Goal: Task Accomplishment & Management: Complete application form

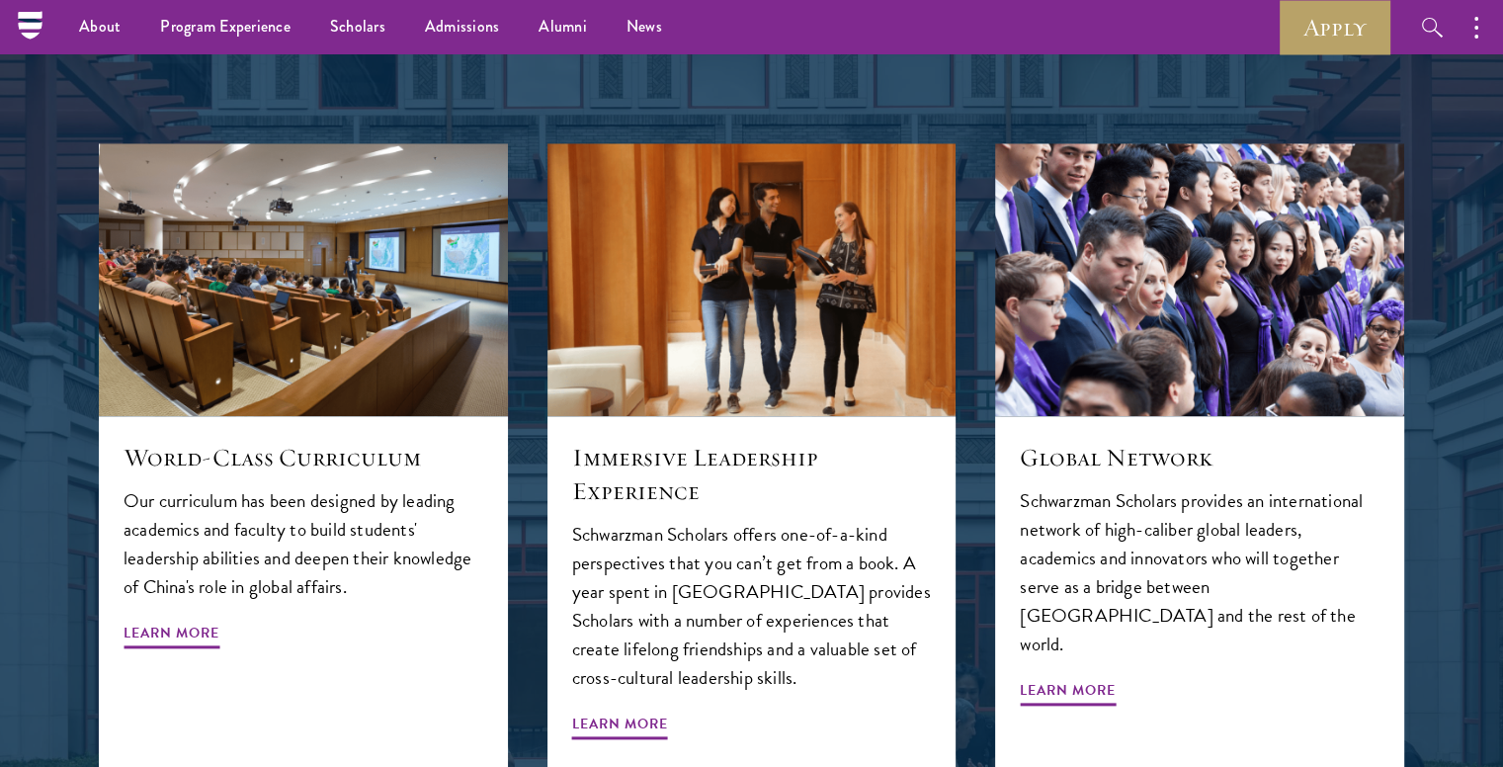
scroll to position [1482, 0]
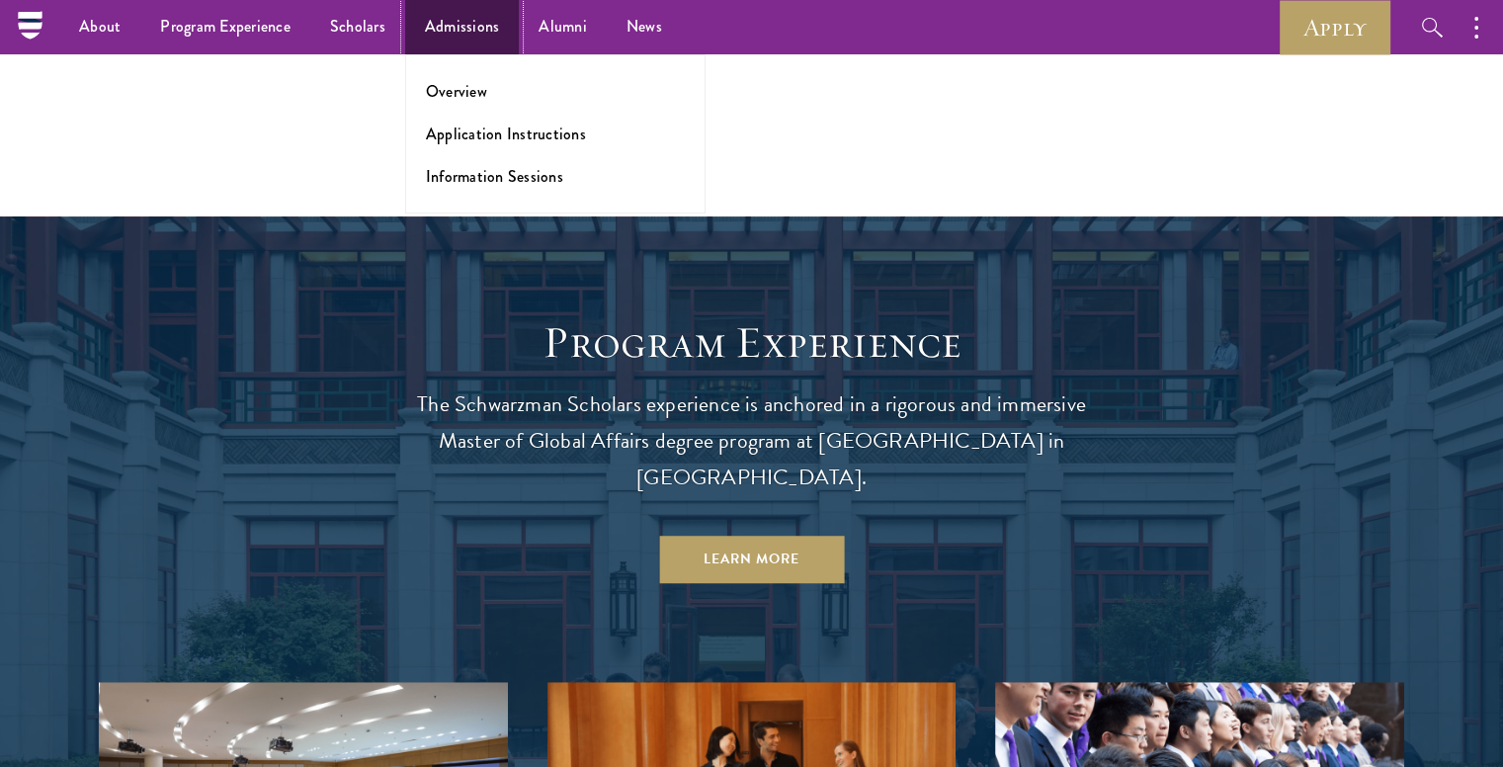
click at [478, 15] on link "Admissions" at bounding box center [462, 27] width 115 height 54
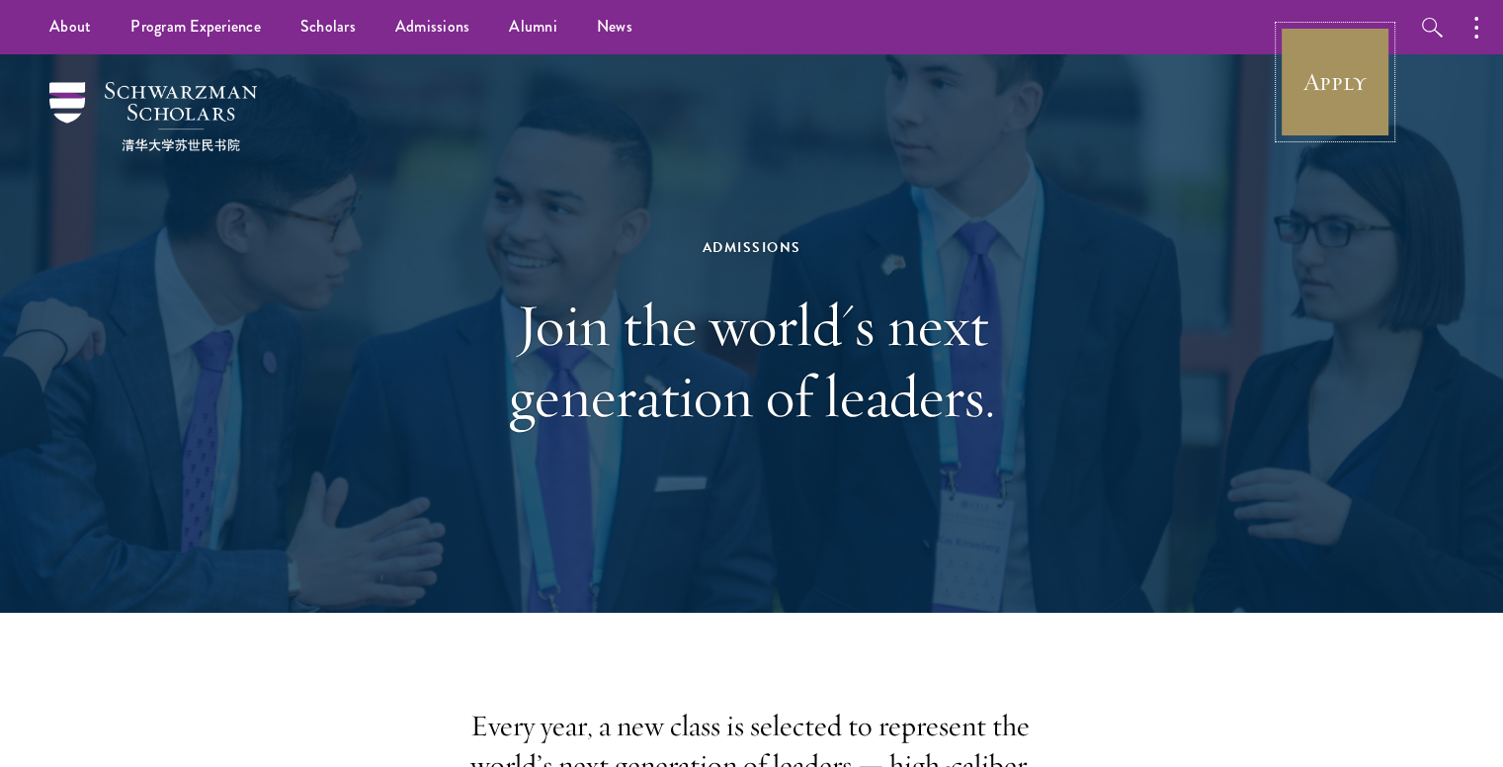
click at [1366, 73] on link "Apply" at bounding box center [1335, 82] width 111 height 111
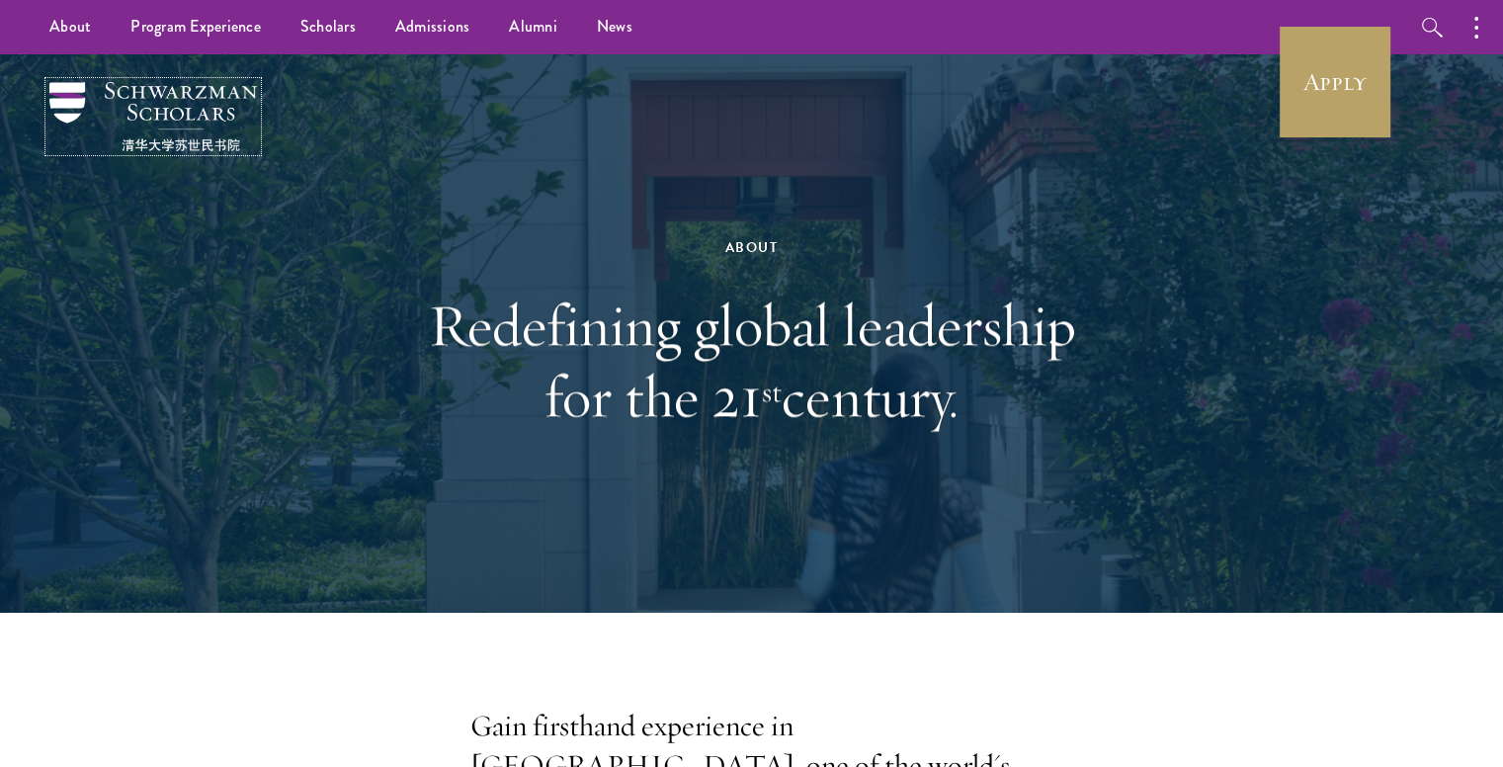
click at [199, 96] on img at bounding box center [153, 116] width 208 height 69
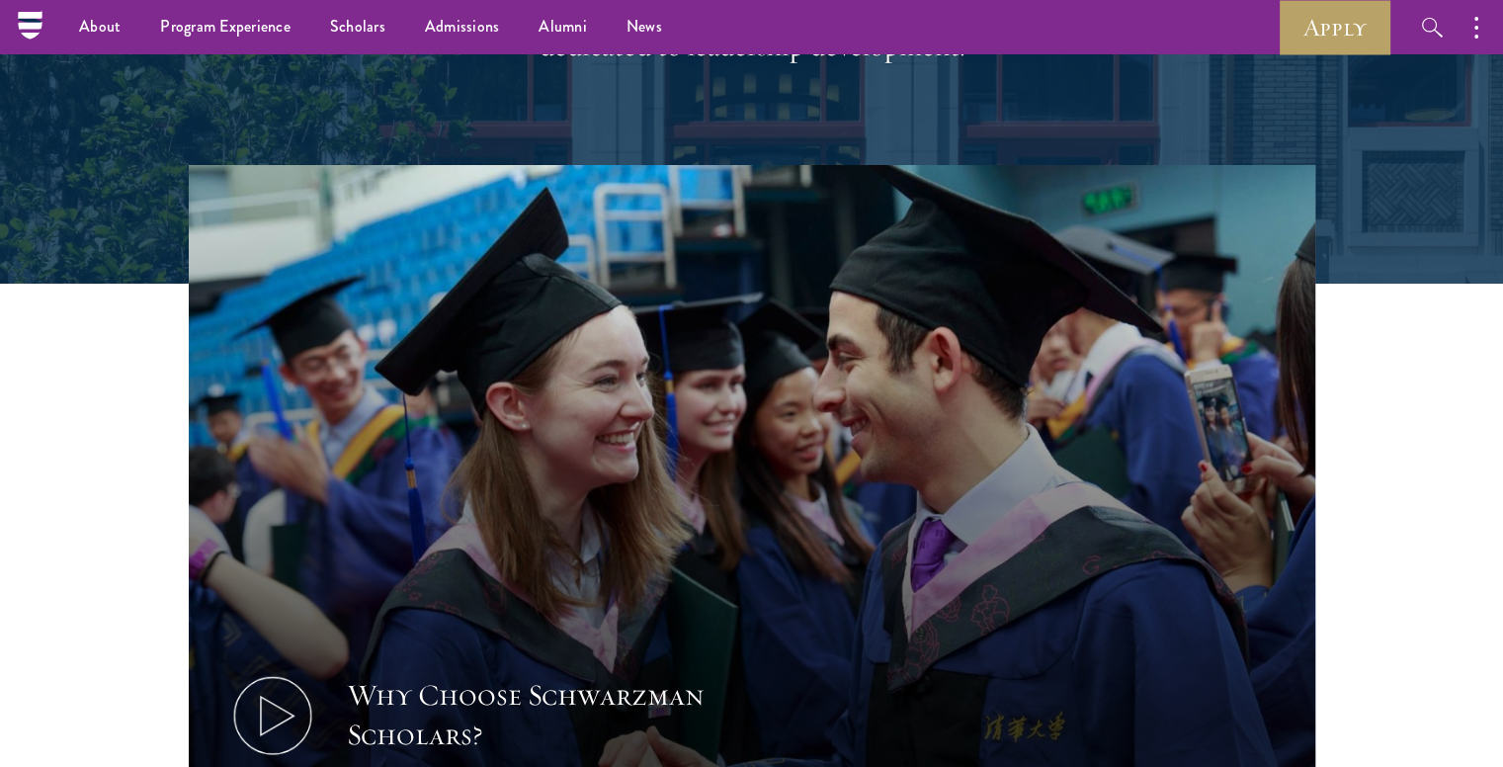
scroll to position [99, 0]
